Goal: Information Seeking & Learning: Learn about a topic

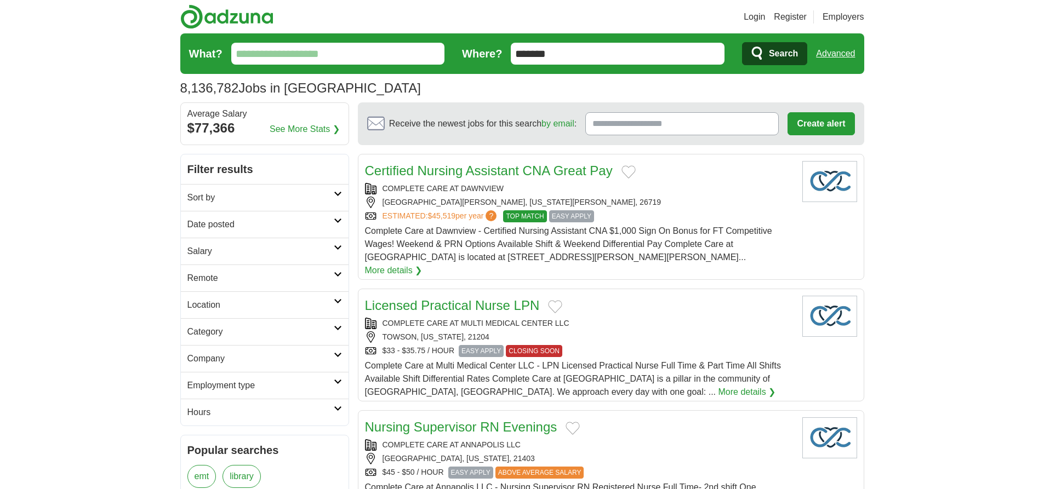
type input "*******"
click at [835, 54] on link "Advanced" at bounding box center [835, 54] width 39 height 22
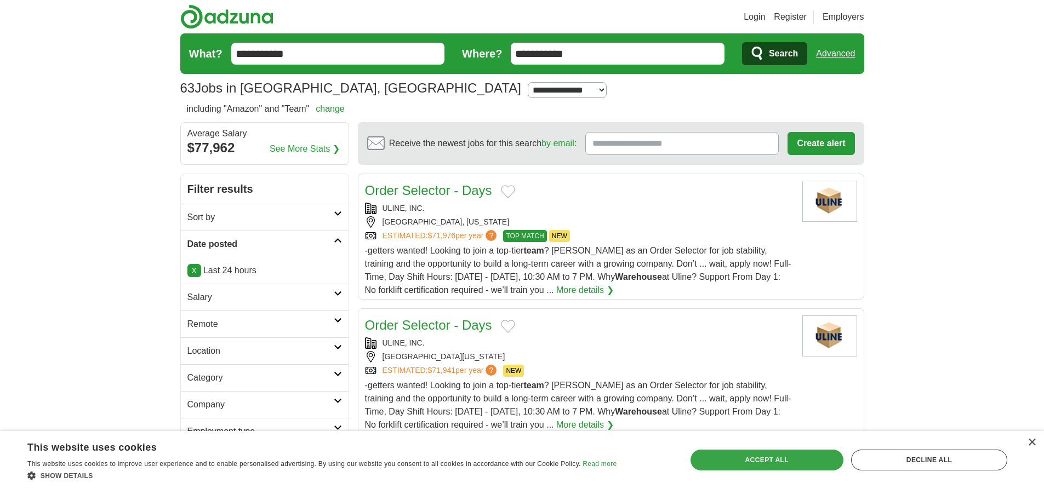
click at [766, 460] on div "Accept all" at bounding box center [766, 460] width 153 height 21
